Goal: Transaction & Acquisition: Purchase product/service

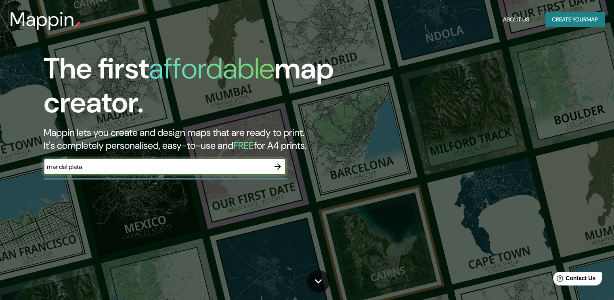
type input "mar del plata"
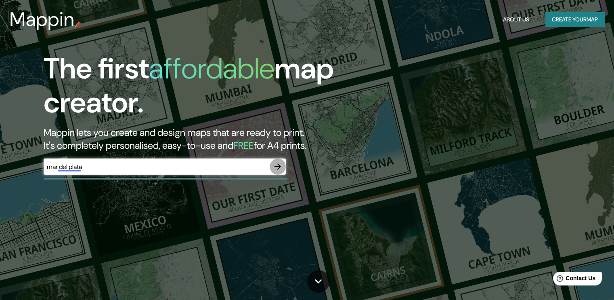
click at [276, 165] on icon "button" at bounding box center [278, 167] width 10 height 10
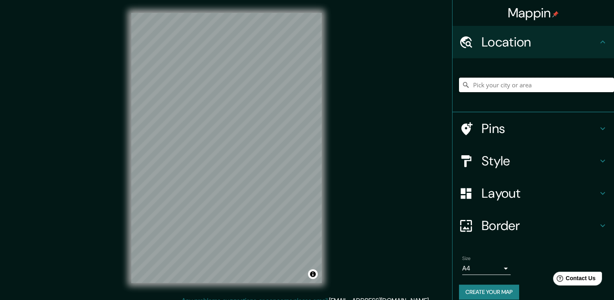
click at [527, 88] on input "Pick your city or area" at bounding box center [536, 85] width 155 height 15
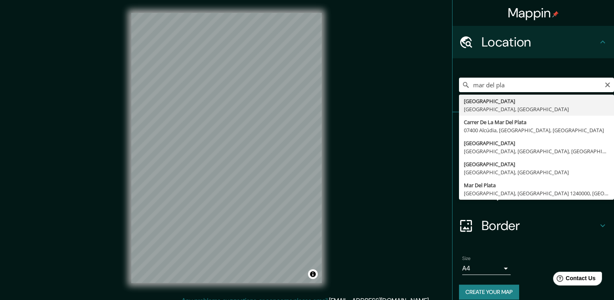
type input "[GEOGRAPHIC_DATA], [GEOGRAPHIC_DATA], [GEOGRAPHIC_DATA]"
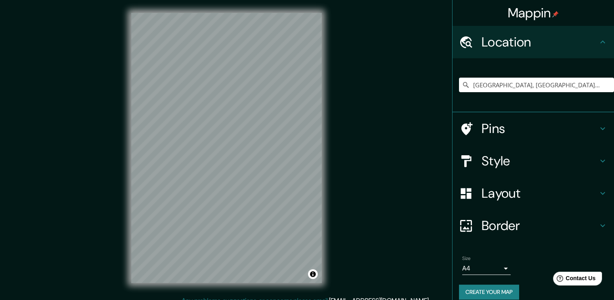
click at [508, 163] on h4 "Style" at bounding box center [540, 161] width 116 height 16
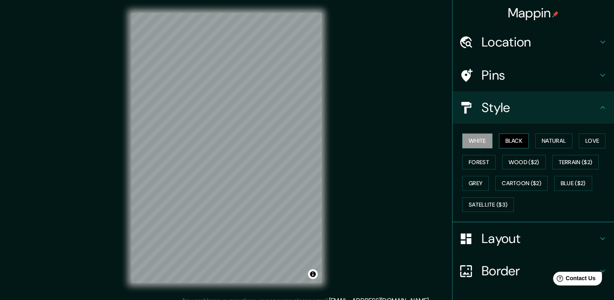
click at [515, 143] on button "Black" at bounding box center [514, 140] width 30 height 15
click at [480, 144] on button "White" at bounding box center [477, 140] width 30 height 15
click at [512, 144] on button "Black" at bounding box center [514, 140] width 30 height 15
click at [559, 138] on button "Natural" at bounding box center [553, 140] width 37 height 15
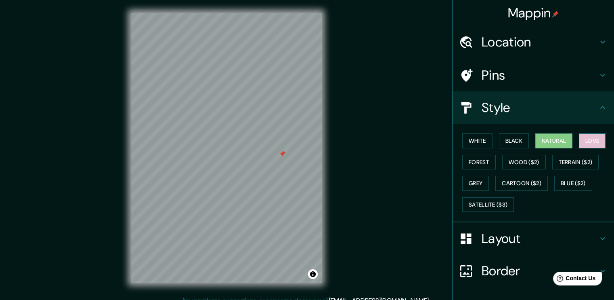
click at [581, 141] on button "Love" at bounding box center [592, 140] width 27 height 15
click at [472, 165] on button "Forest" at bounding box center [479, 162] width 34 height 15
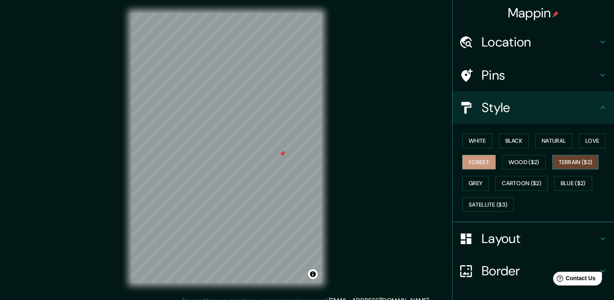
click at [571, 164] on button "Terrain ($2)" at bounding box center [575, 162] width 47 height 15
click at [549, 139] on button "Natural" at bounding box center [553, 140] width 37 height 15
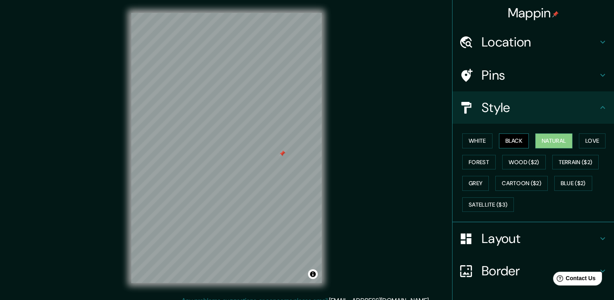
click at [511, 147] on button "Black" at bounding box center [514, 140] width 30 height 15
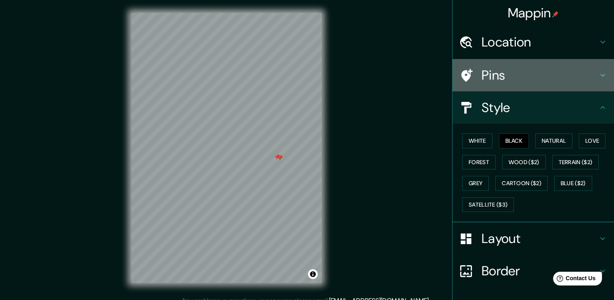
click at [490, 75] on h4 "Pins" at bounding box center [540, 75] width 116 height 16
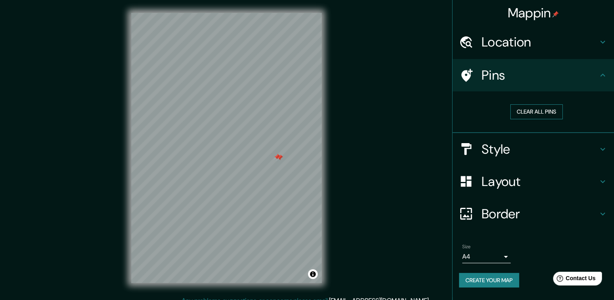
click at [525, 116] on button "Clear all pins" at bounding box center [536, 111] width 52 height 15
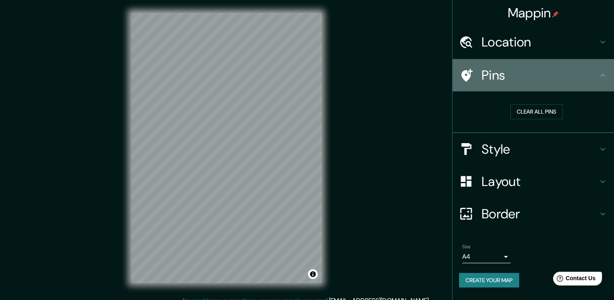
drag, startPoint x: 515, startPoint y: 76, endPoint x: 515, endPoint y: 93, distance: 17.0
click at [515, 76] on h4 "Pins" at bounding box center [540, 75] width 116 height 16
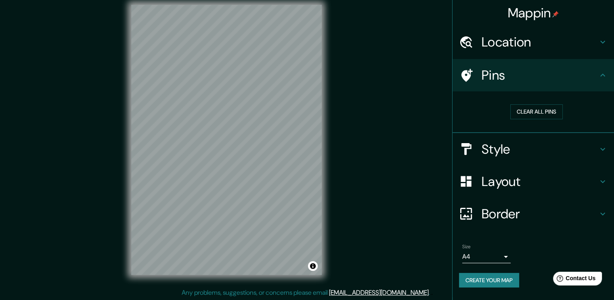
scroll to position [8, 0]
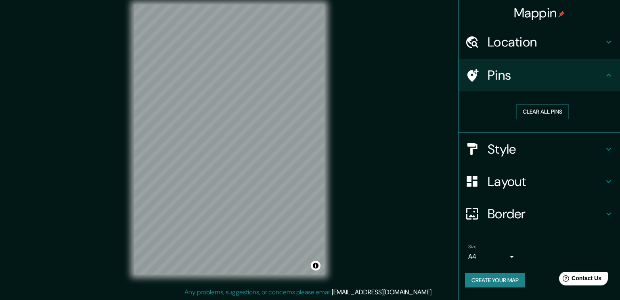
click at [501, 256] on body "Mappin Location [GEOGRAPHIC_DATA], [GEOGRAPHIC_DATA], [GEOGRAPHIC_DATA] Pins Cl…" at bounding box center [310, 142] width 620 height 300
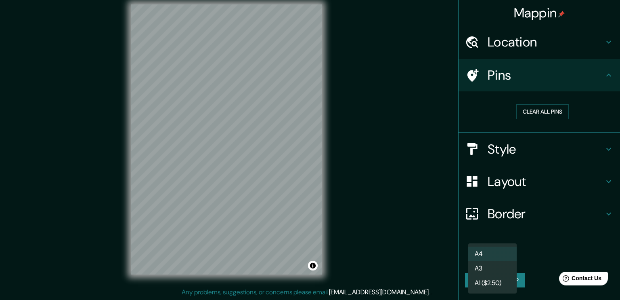
click at [491, 264] on li "A3" at bounding box center [492, 268] width 48 height 15
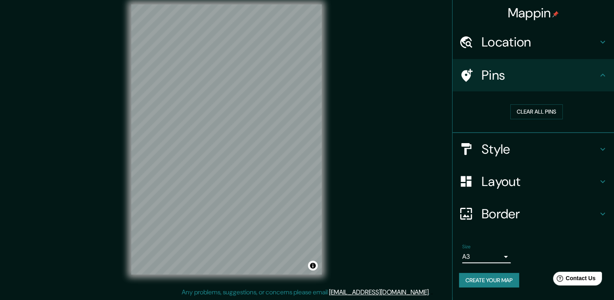
click at [487, 251] on body "Mappin Location [GEOGRAPHIC_DATA], [GEOGRAPHIC_DATA], [GEOGRAPHIC_DATA] Pins Cl…" at bounding box center [307, 142] width 614 height 300
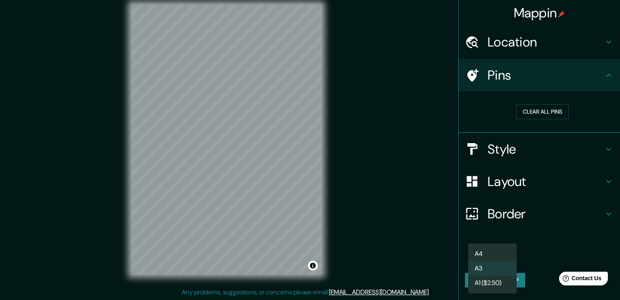
click at [492, 255] on li "A4" at bounding box center [492, 253] width 48 height 15
type input "single"
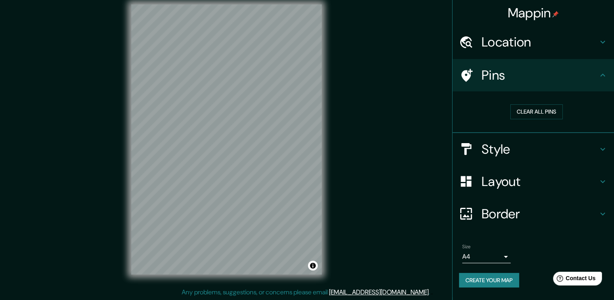
click at [485, 275] on button "Create your map" at bounding box center [489, 280] width 60 height 15
click at [491, 279] on button "Create your map" at bounding box center [489, 280] width 60 height 15
click at [505, 206] on h4 "Border" at bounding box center [540, 214] width 116 height 16
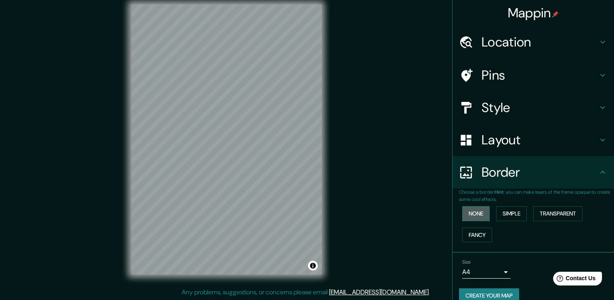
click at [467, 218] on button "None" at bounding box center [475, 213] width 27 height 15
click at [497, 142] on h4 "Layout" at bounding box center [540, 140] width 116 height 16
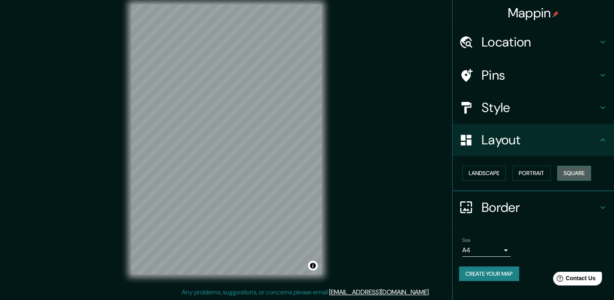
click at [571, 178] on button "Square" at bounding box center [574, 173] width 34 height 15
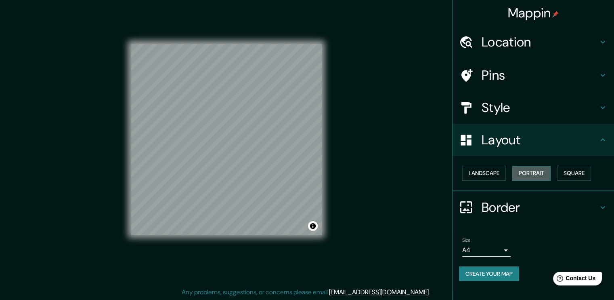
click at [528, 173] on button "Portrait" at bounding box center [531, 173] width 38 height 15
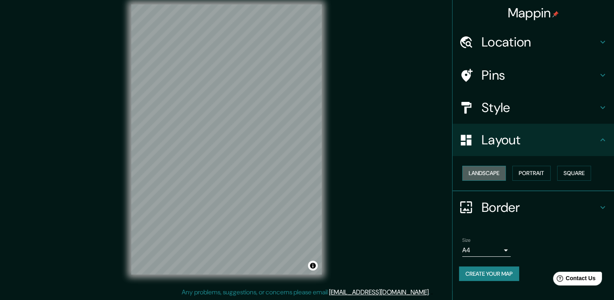
click at [476, 176] on button "Landscape" at bounding box center [484, 173] width 44 height 15
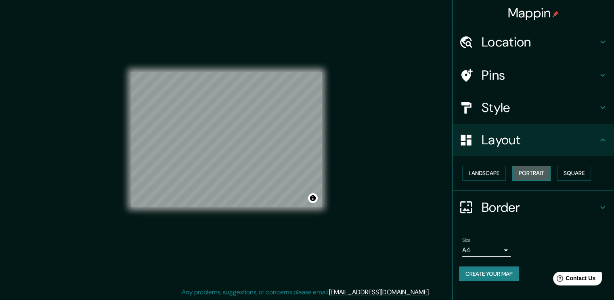
click at [540, 174] on button "Portrait" at bounding box center [531, 173] width 38 height 15
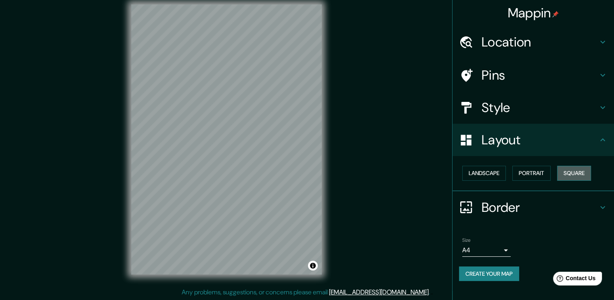
click at [581, 174] on button "Square" at bounding box center [574, 173] width 34 height 15
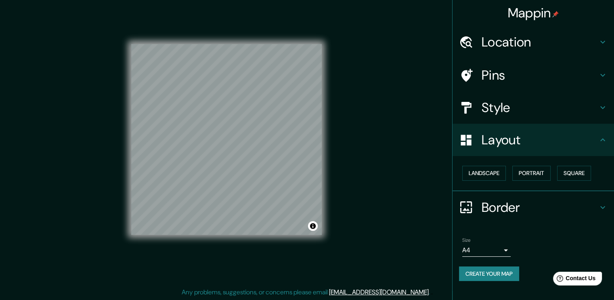
click at [508, 271] on button "Create your map" at bounding box center [489, 273] width 60 height 15
click at [314, 225] on button "Toggle attribution" at bounding box center [313, 226] width 10 height 10
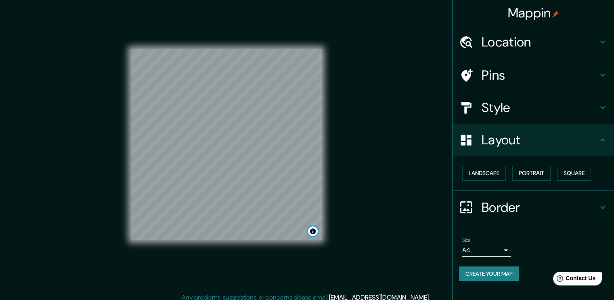
scroll to position [0, 0]
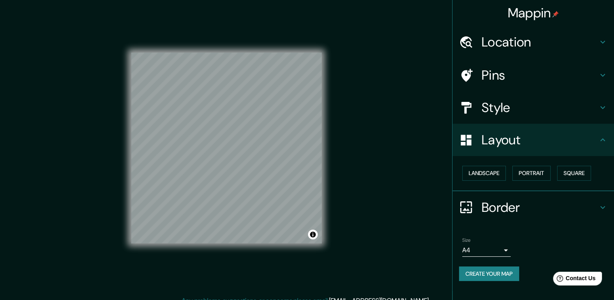
drag, startPoint x: 421, startPoint y: 157, endPoint x: 468, endPoint y: 126, distance: 57.0
click at [420, 157] on div "Mappin Location [GEOGRAPHIC_DATA], [GEOGRAPHIC_DATA], [GEOGRAPHIC_DATA] Pins St…" at bounding box center [307, 154] width 614 height 308
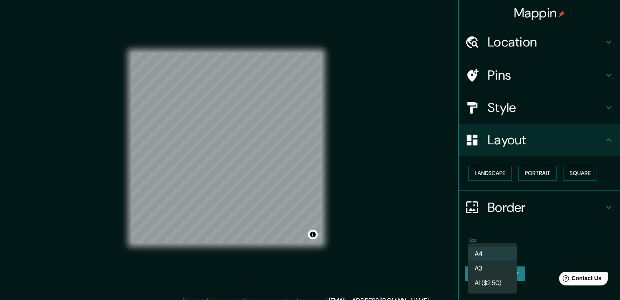
click at [503, 253] on body "Mappin Location [GEOGRAPHIC_DATA], [GEOGRAPHIC_DATA], [GEOGRAPHIC_DATA] Pins St…" at bounding box center [310, 150] width 620 height 300
click at [497, 252] on li "A4" at bounding box center [492, 253] width 48 height 15
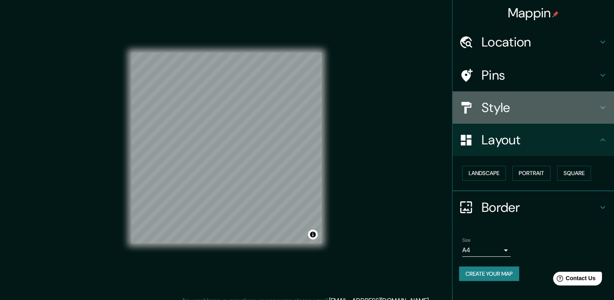
click at [520, 105] on h4 "Style" at bounding box center [540, 107] width 116 height 16
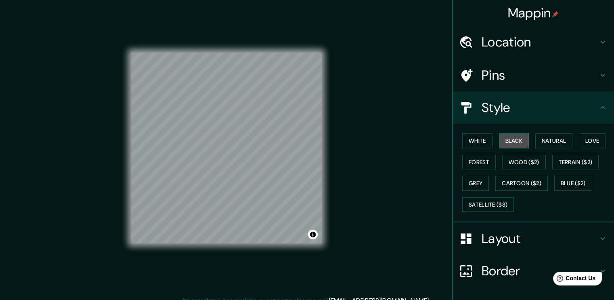
click at [518, 139] on button "Black" at bounding box center [514, 140] width 30 height 15
click at [468, 142] on button "White" at bounding box center [477, 140] width 30 height 15
click at [510, 145] on button "Black" at bounding box center [514, 140] width 30 height 15
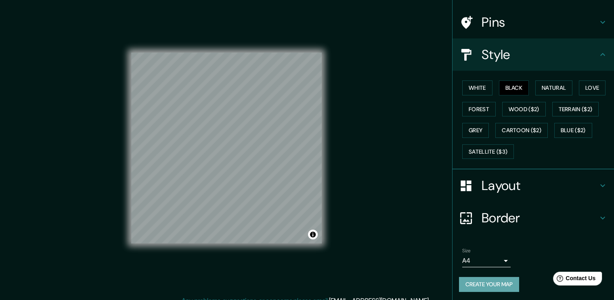
click at [493, 287] on button "Create your map" at bounding box center [489, 284] width 60 height 15
